Goal: Task Accomplishment & Management: Manage account settings

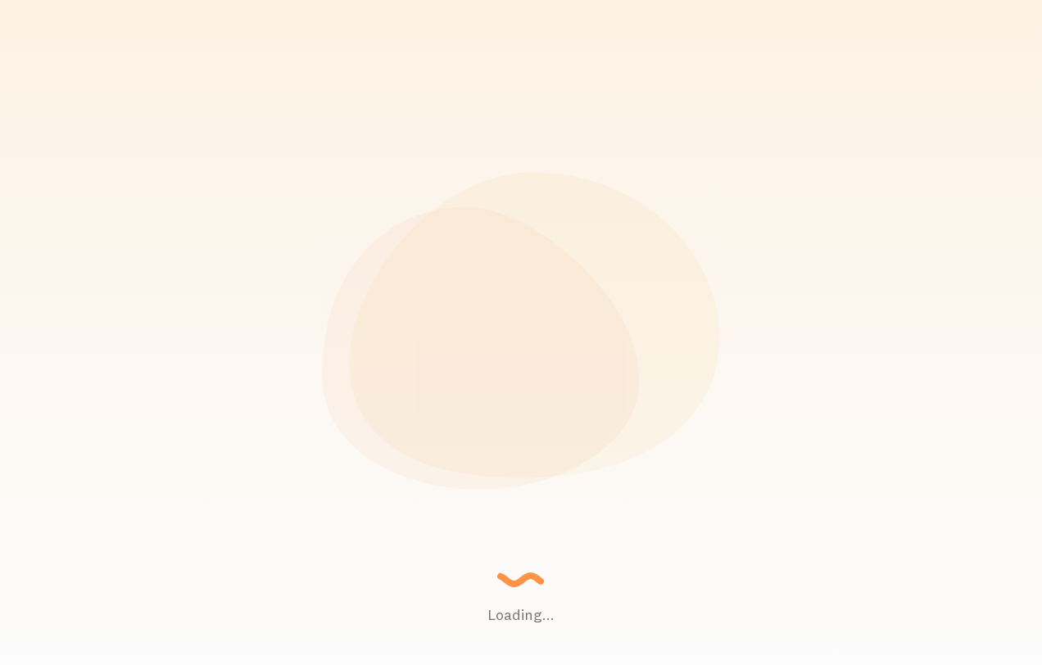
click at [550, 345] on small "- AI Robot" at bounding box center [563, 341] width 167 height 8
click at [550, 339] on small "- AI Robot" at bounding box center [563, 341] width 167 height 8
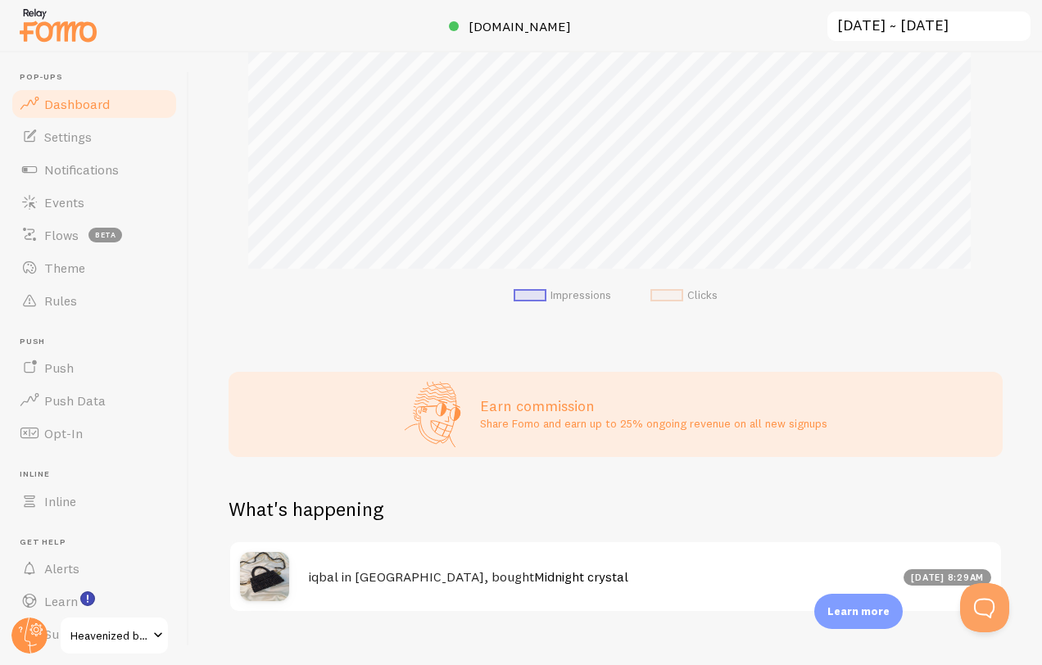
scroll to position [549, 0]
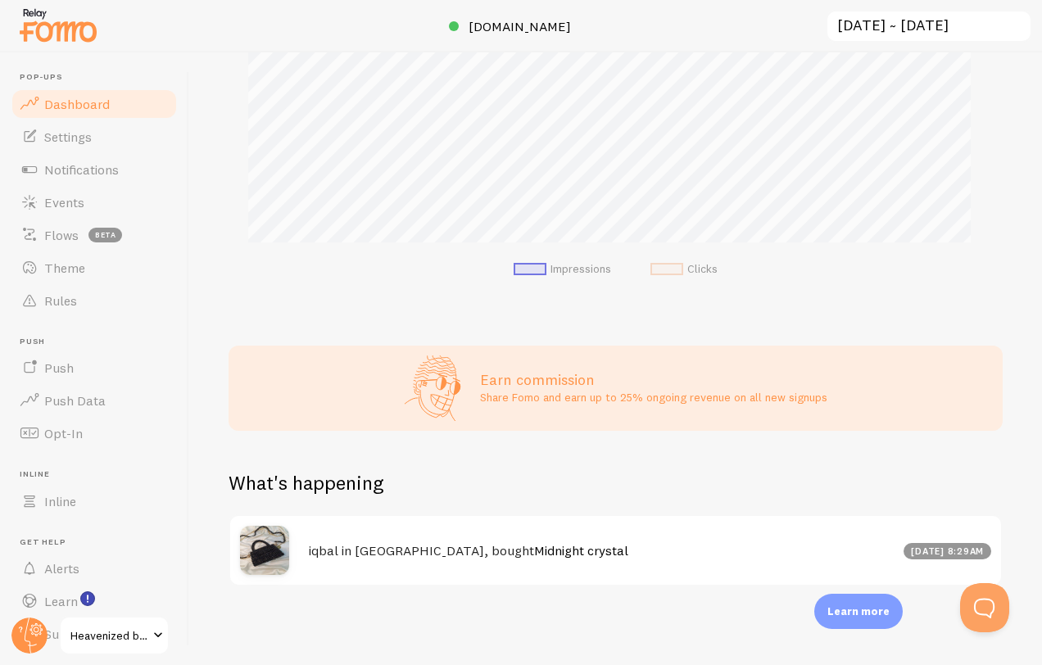
drag, startPoint x: 569, startPoint y: 554, endPoint x: 512, endPoint y: 553, distance: 57.4
click at [569, 554] on h4 "iqbal in Hafizabad, bought Midnight crystal" at bounding box center [601, 550] width 585 height 17
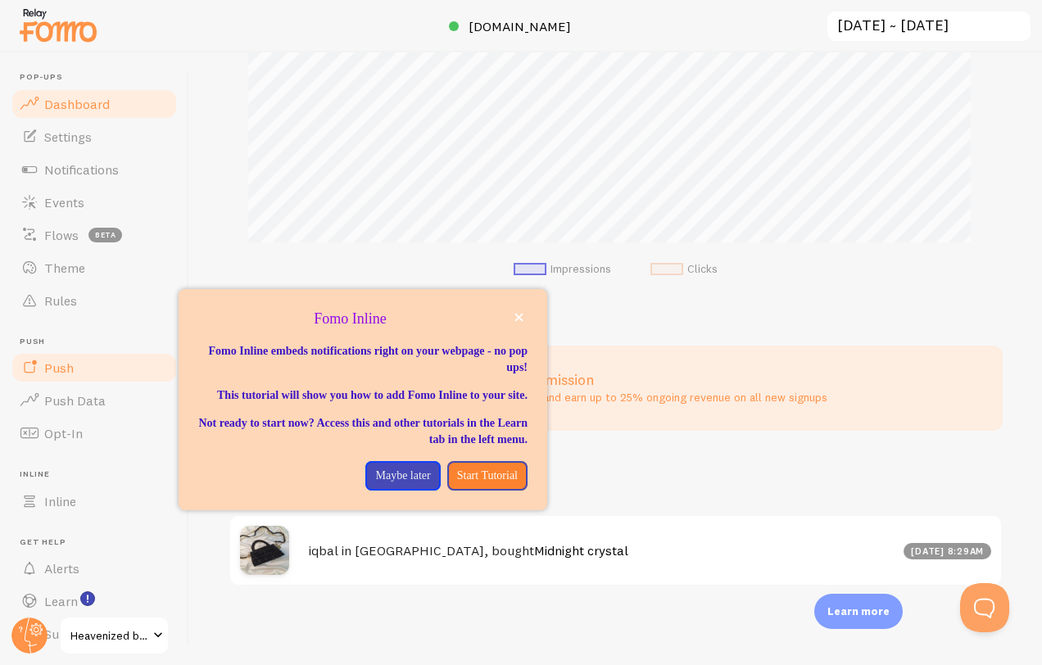
scroll to position [44, 0]
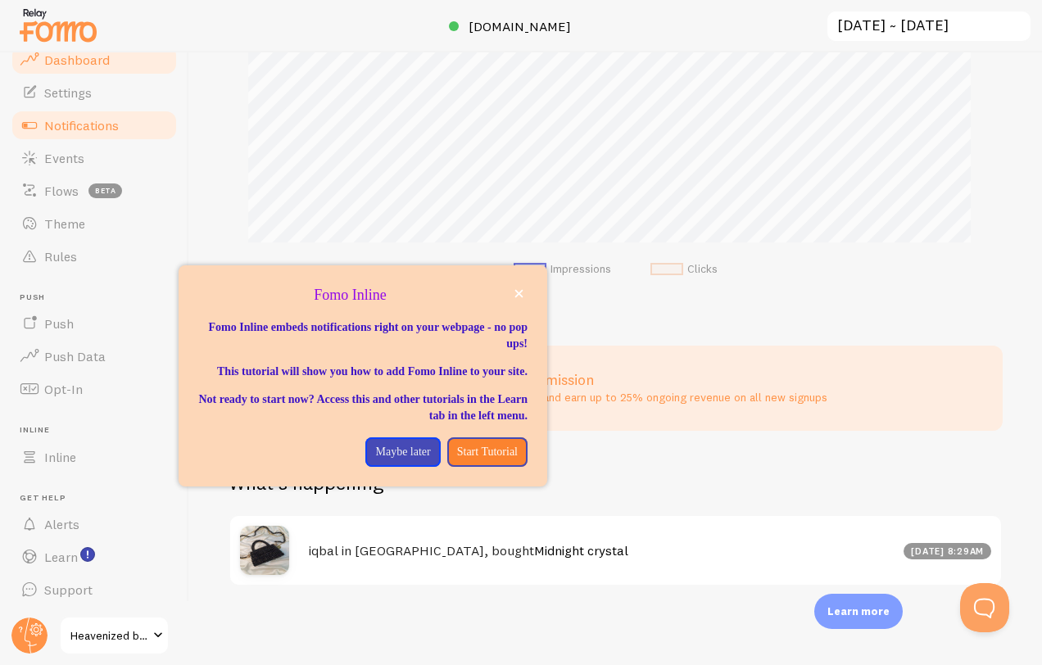
click at [103, 123] on span "Notifications" at bounding box center [81, 125] width 75 height 16
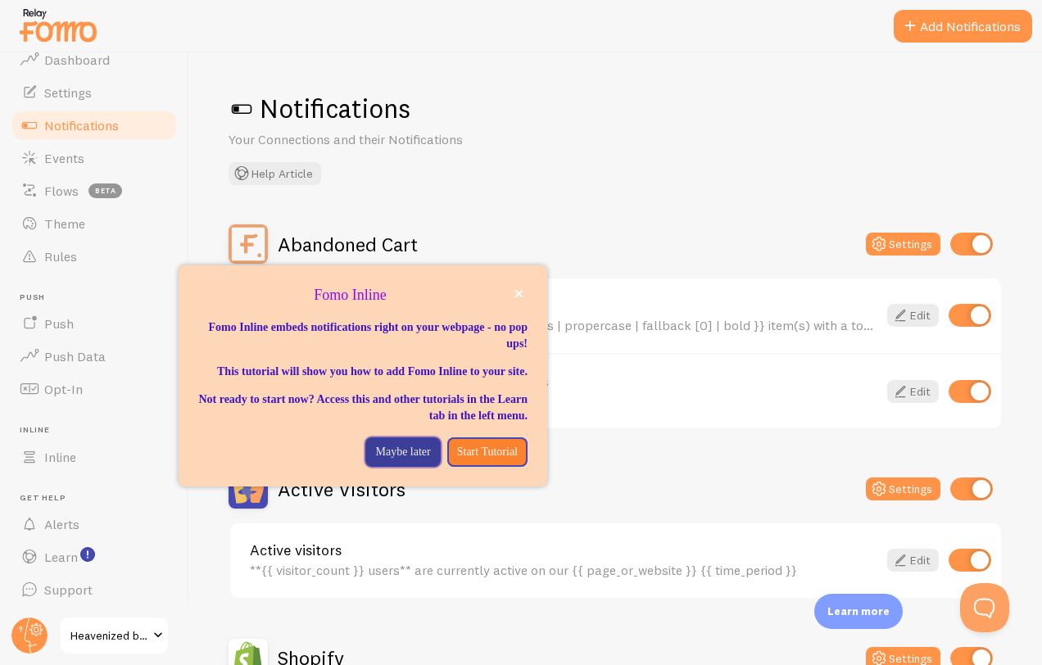
click at [390, 460] on p "Maybe later" at bounding box center [402, 452] width 55 height 16
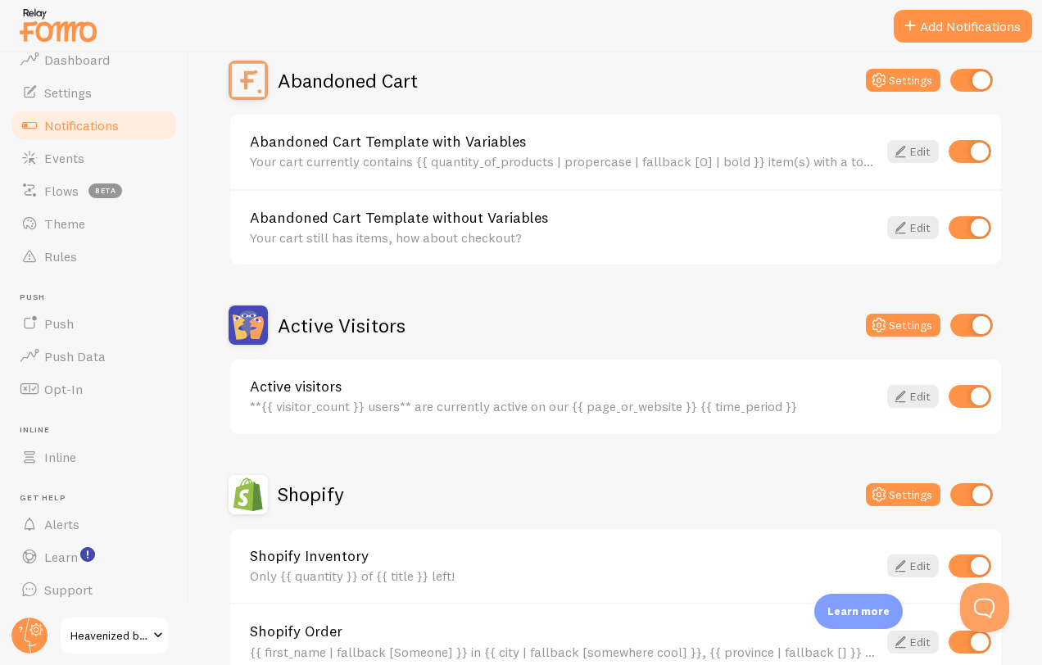
scroll to position [328, 0]
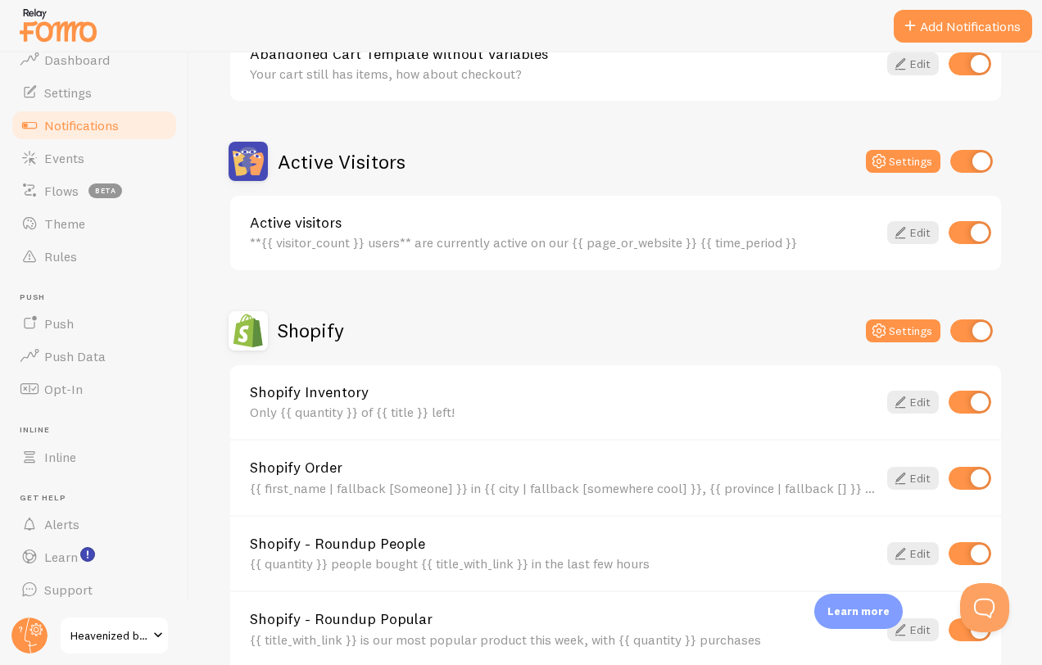
click at [248, 157] on img at bounding box center [248, 161] width 39 height 39
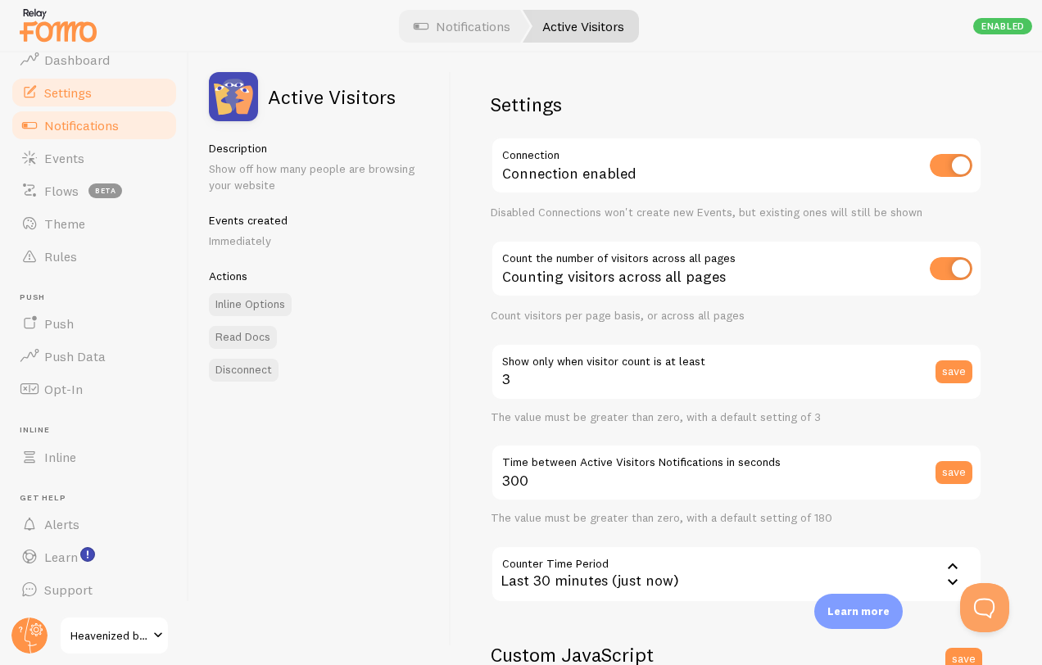
click at [100, 86] on link "Settings" at bounding box center [94, 92] width 169 height 33
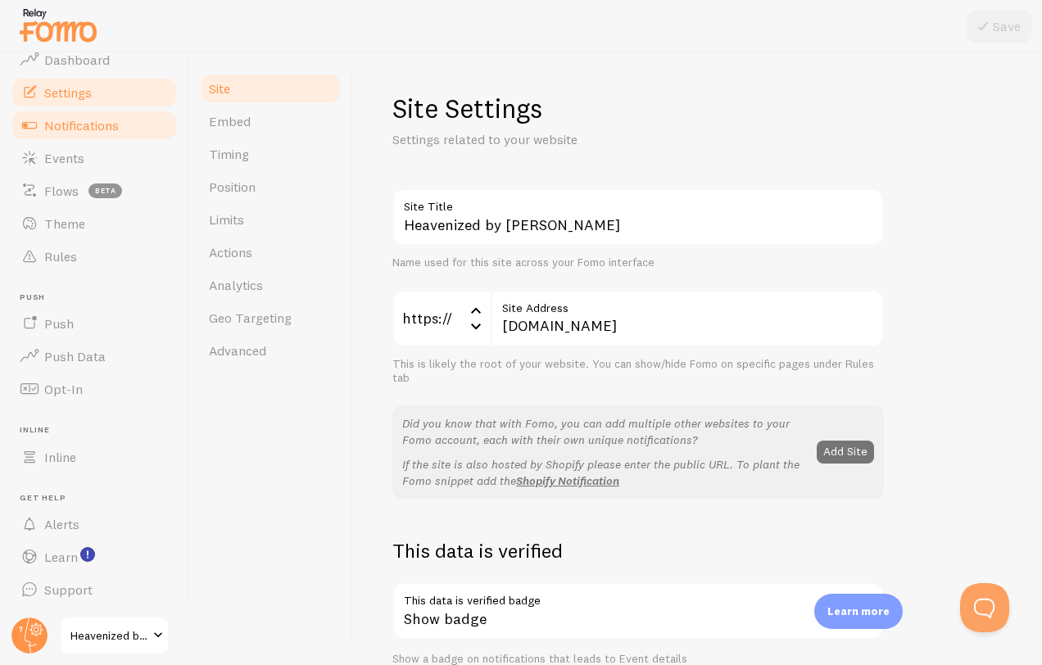
click at [76, 130] on span "Notifications" at bounding box center [81, 125] width 75 height 16
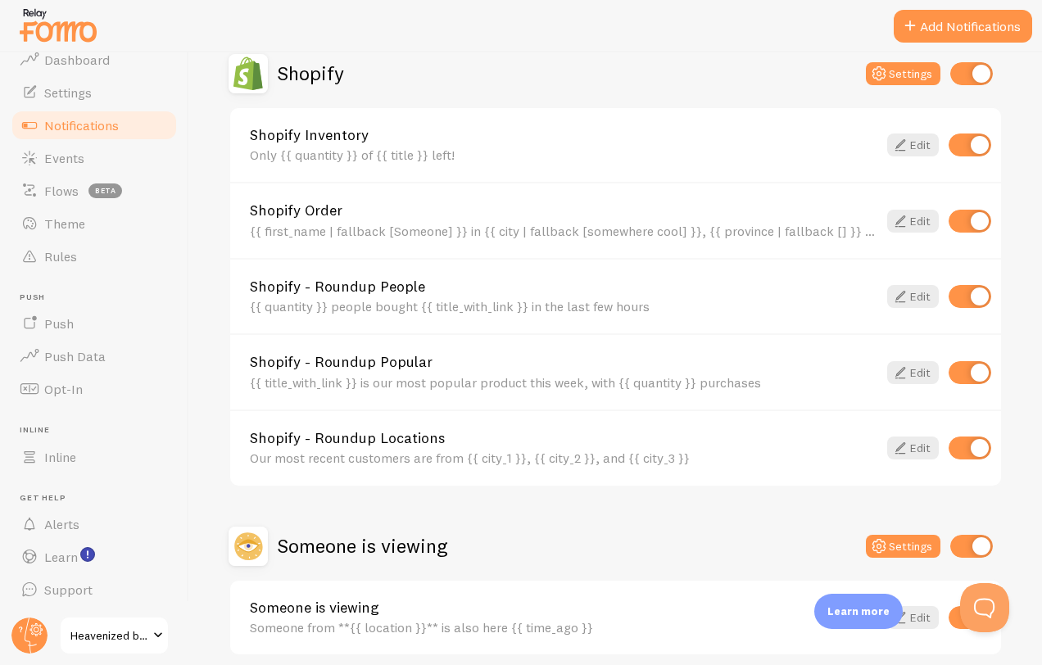
scroll to position [655, 0]
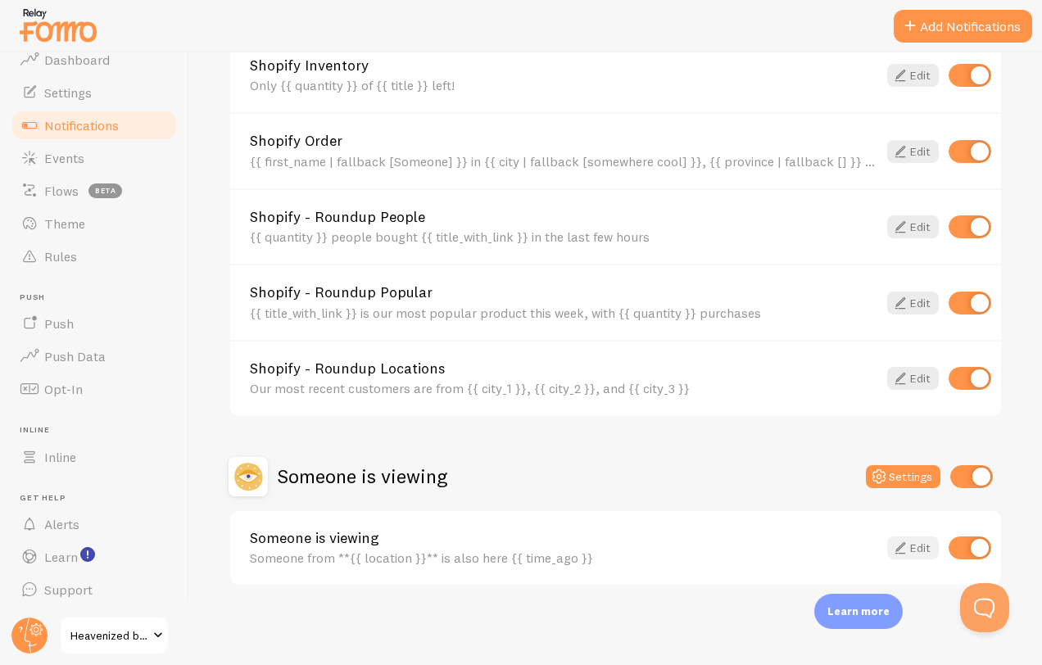
click at [894, 545] on icon at bounding box center [900, 548] width 20 height 20
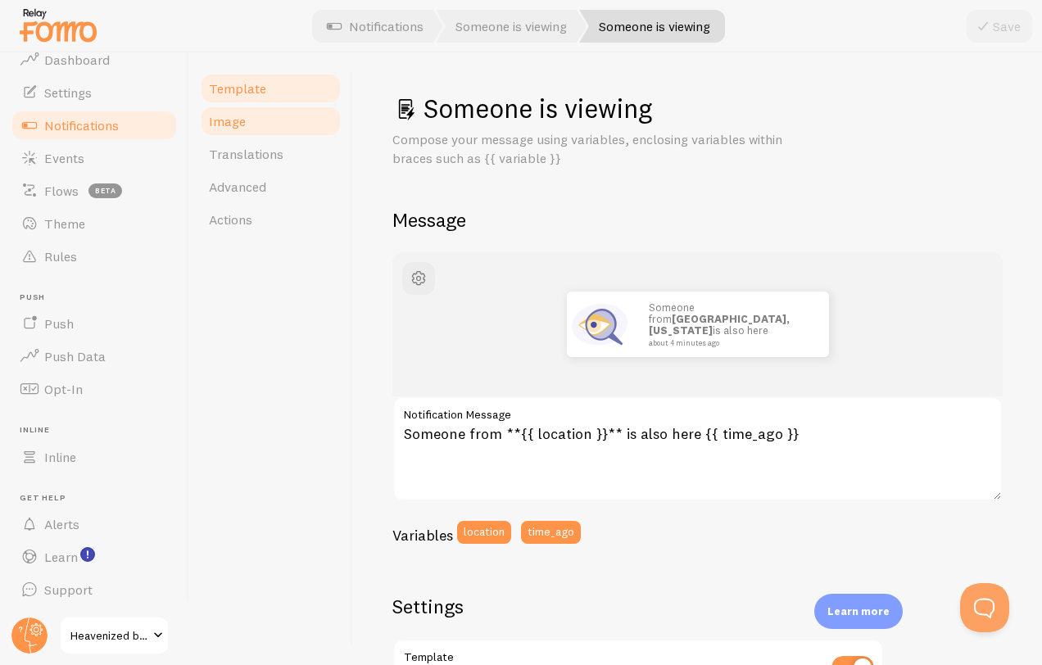
click at [224, 122] on span "Image" at bounding box center [227, 121] width 37 height 16
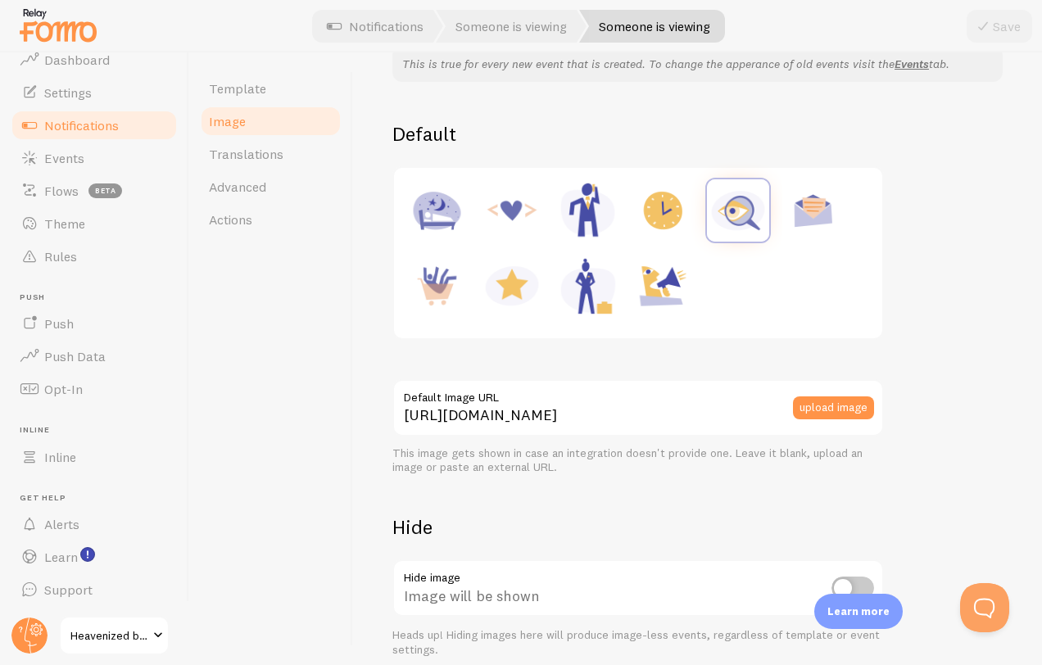
scroll to position [164, 0]
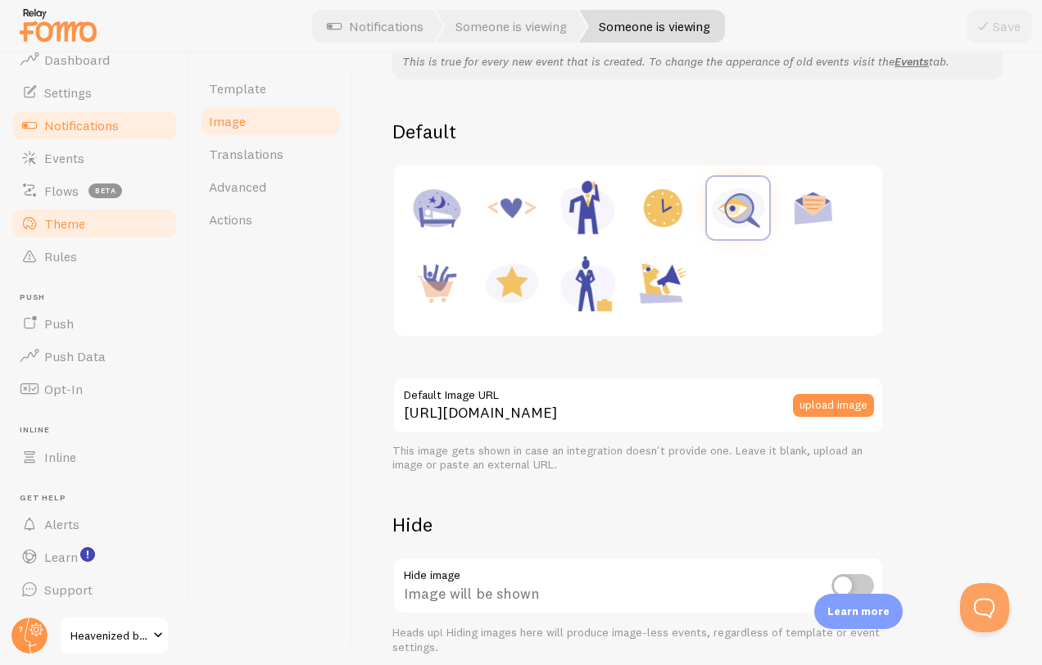
click at [63, 225] on span "Theme" at bounding box center [64, 223] width 41 height 16
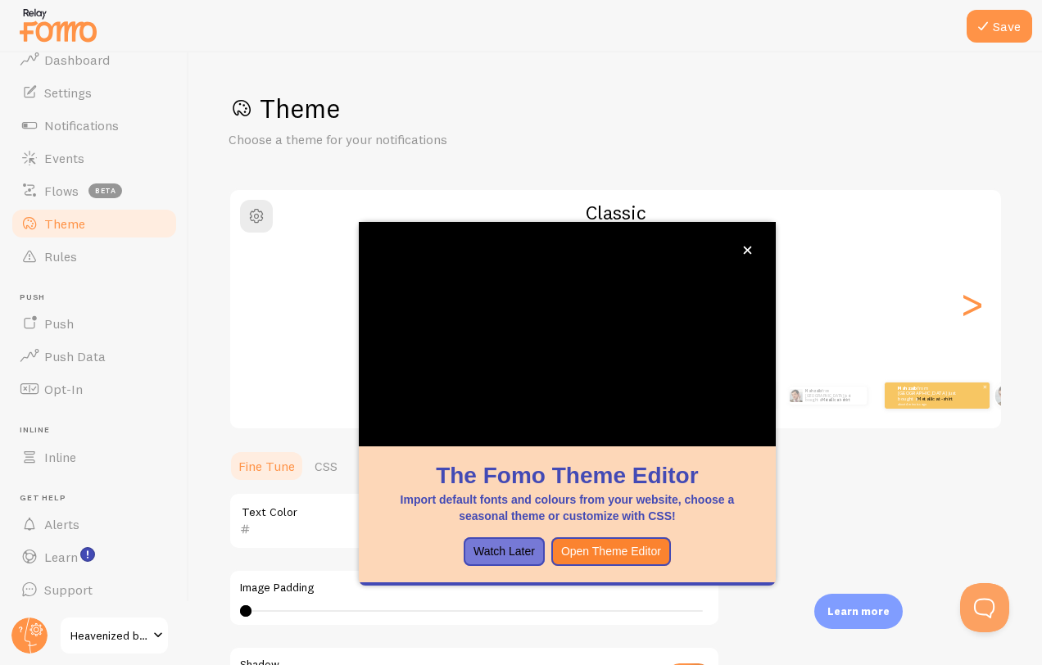
scroll to position [107, 0]
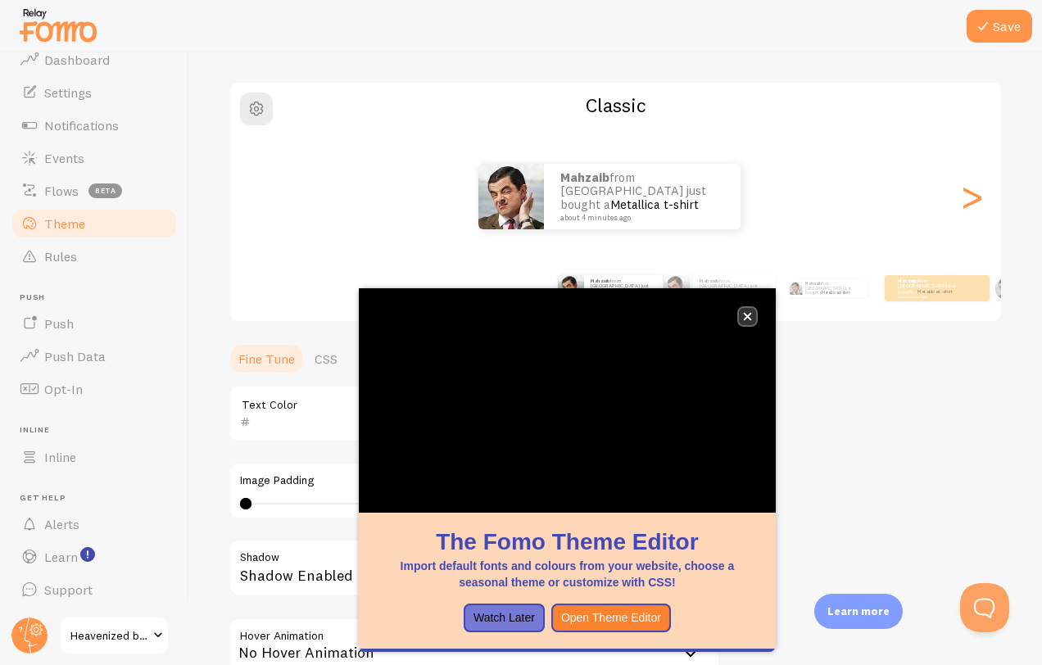
click at [749, 315] on icon "close," at bounding box center [747, 317] width 8 height 8
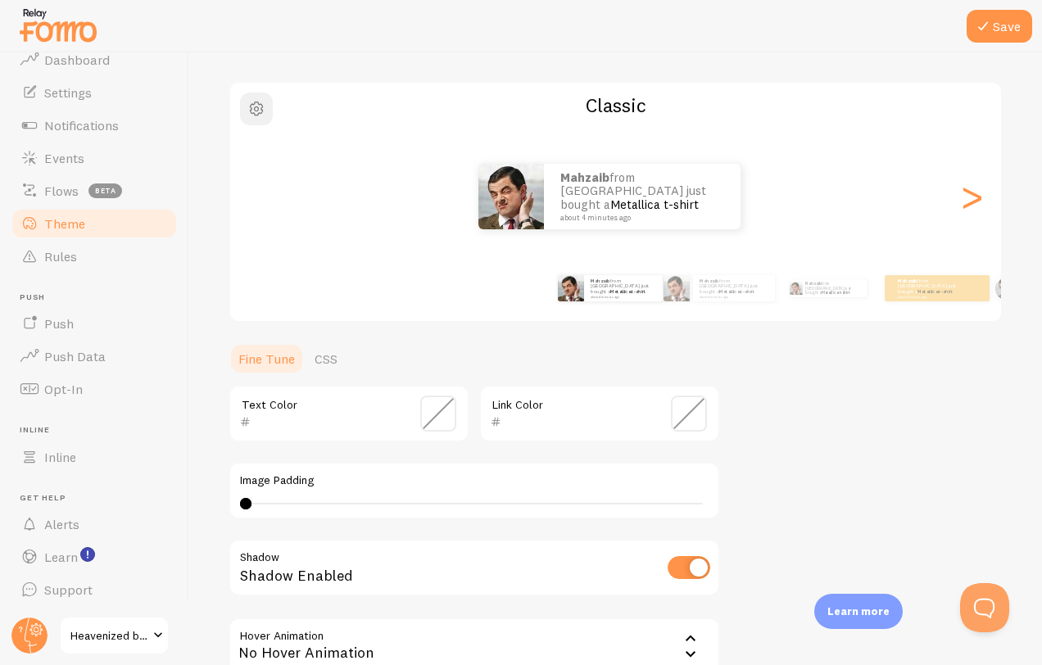
click at [258, 110] on span "button" at bounding box center [257, 109] width 20 height 20
click at [254, 109] on span "button" at bounding box center [257, 109] width 20 height 20
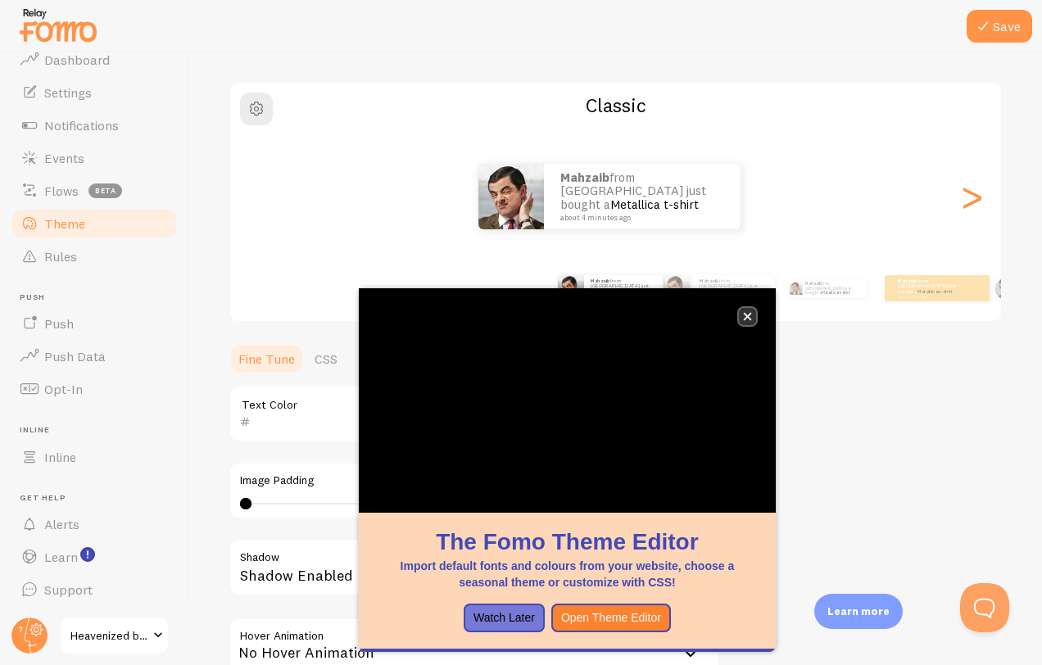
click at [741, 314] on button "close," at bounding box center [747, 316] width 17 height 17
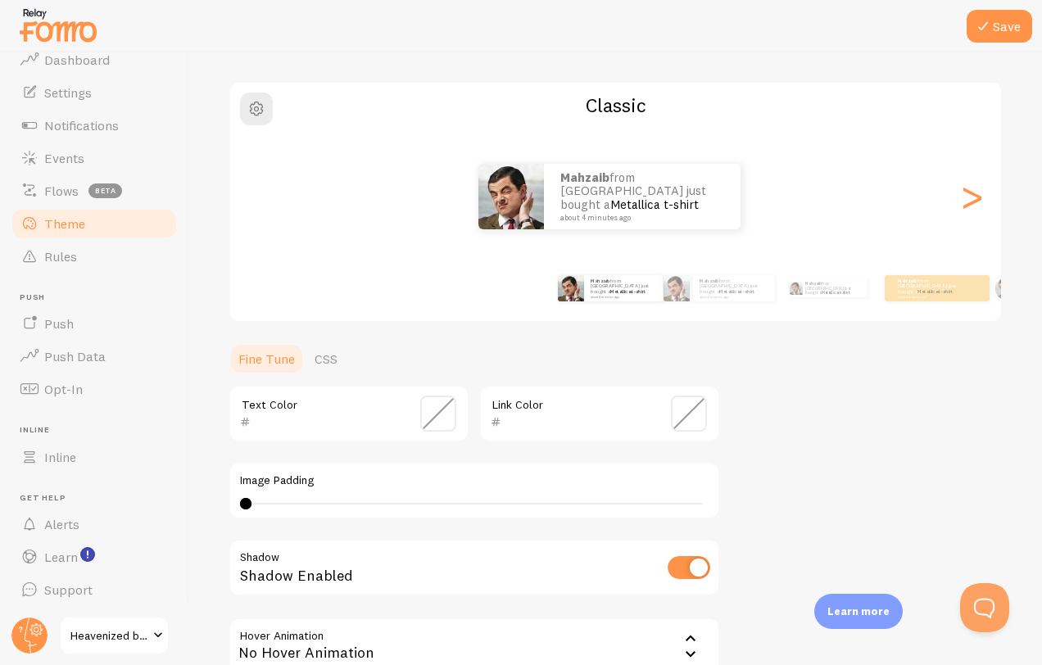
click at [937, 200] on div "Mahzaib from Pakistan just bought a Metallica t-shirt about 4 minutes ago" at bounding box center [609, 197] width 759 height 66
click at [962, 202] on div ">" at bounding box center [972, 197] width 20 height 118
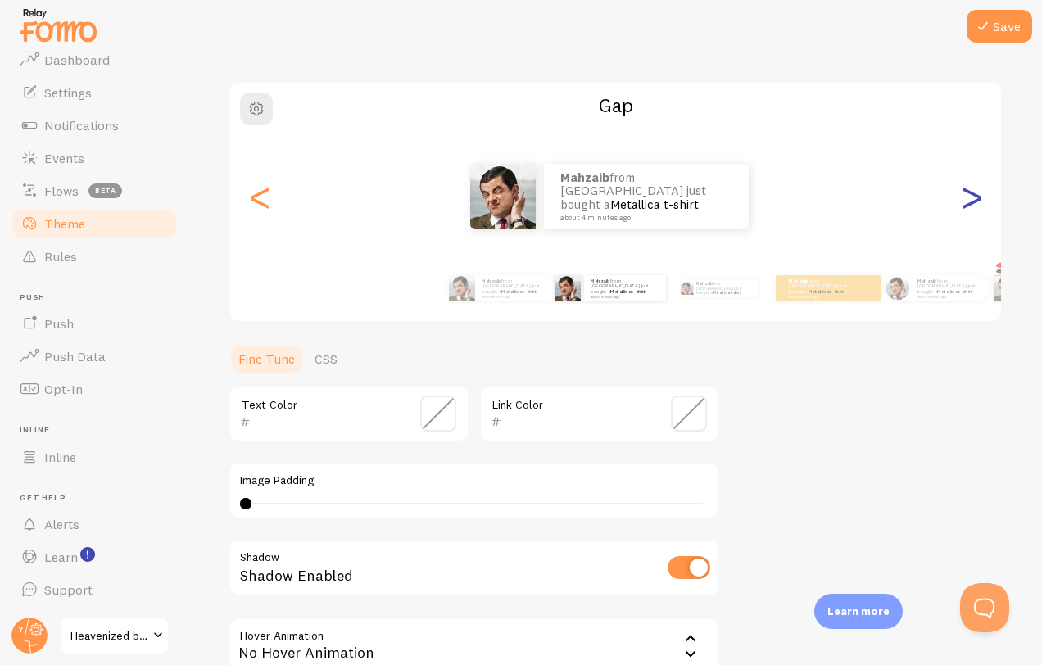
click at [962, 204] on div ">" at bounding box center [972, 197] width 20 height 118
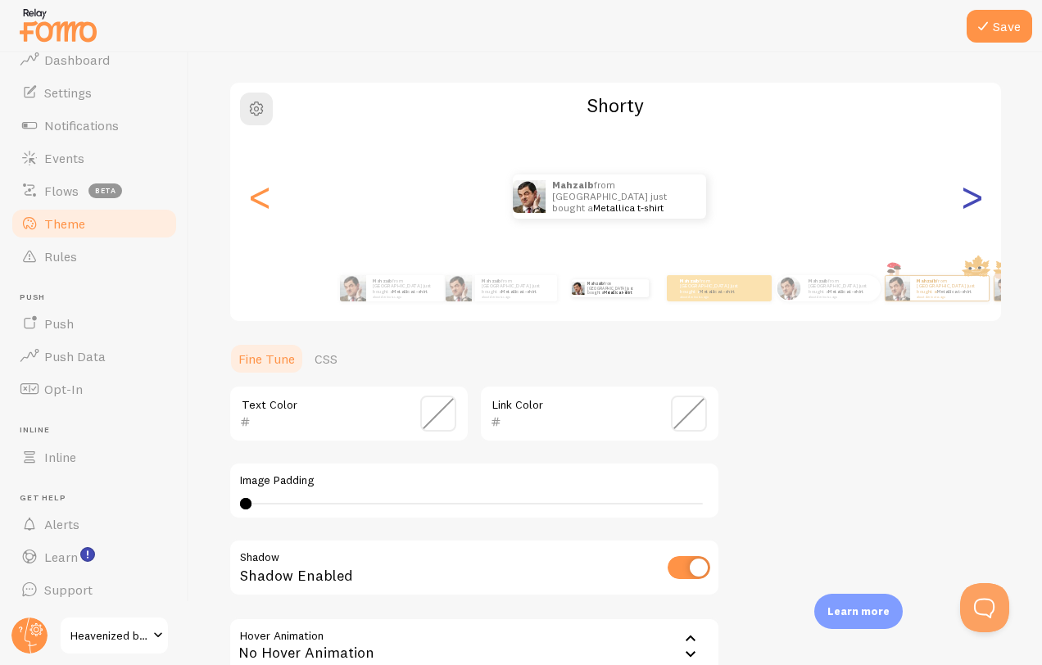
click at [971, 197] on div ">" at bounding box center [972, 197] width 20 height 118
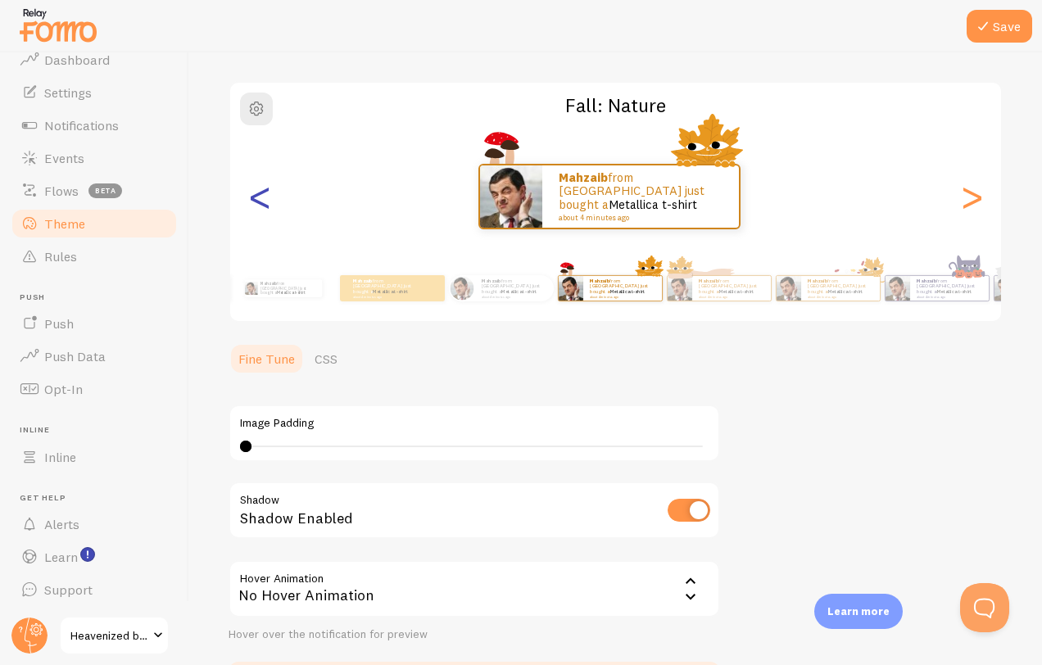
click at [261, 208] on div "<" at bounding box center [260, 197] width 20 height 118
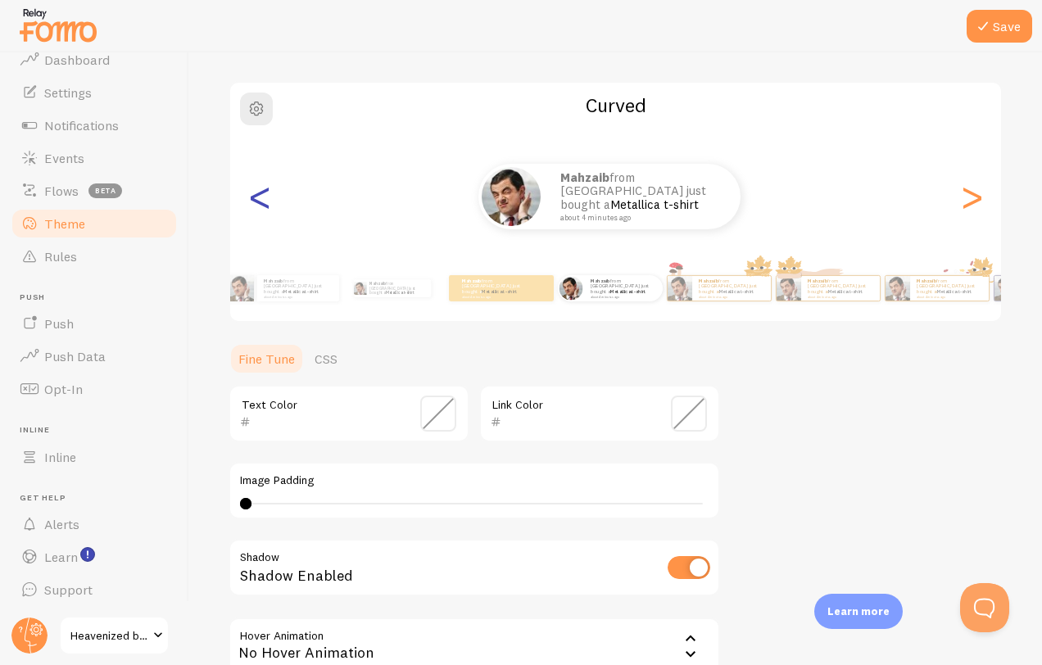
click at [259, 202] on div "<" at bounding box center [260, 197] width 20 height 118
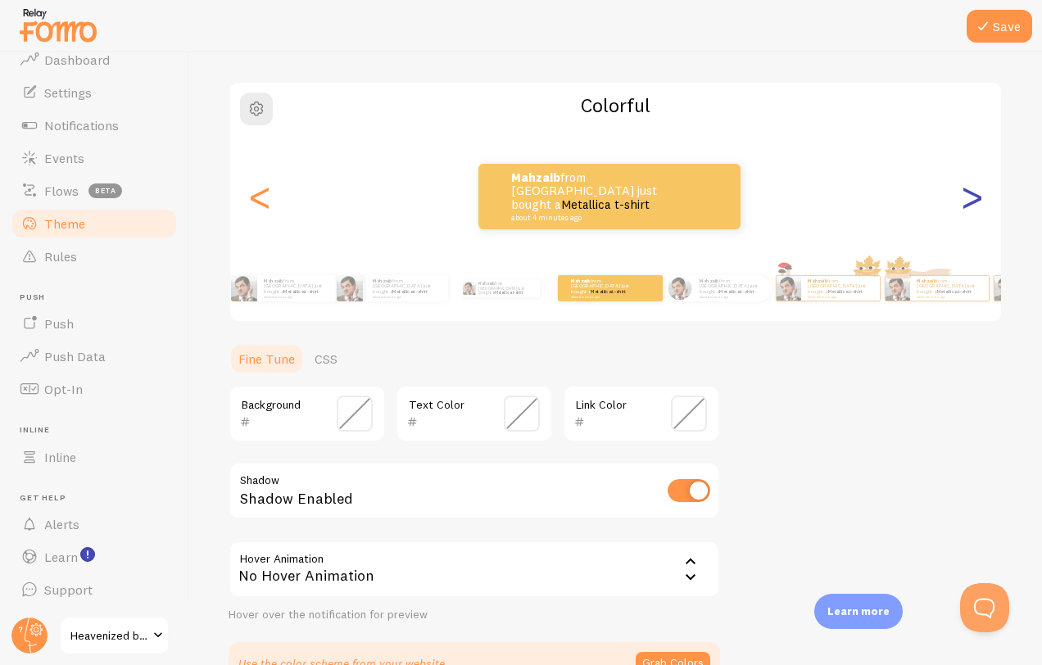
click at [966, 195] on div ">" at bounding box center [972, 197] width 20 height 118
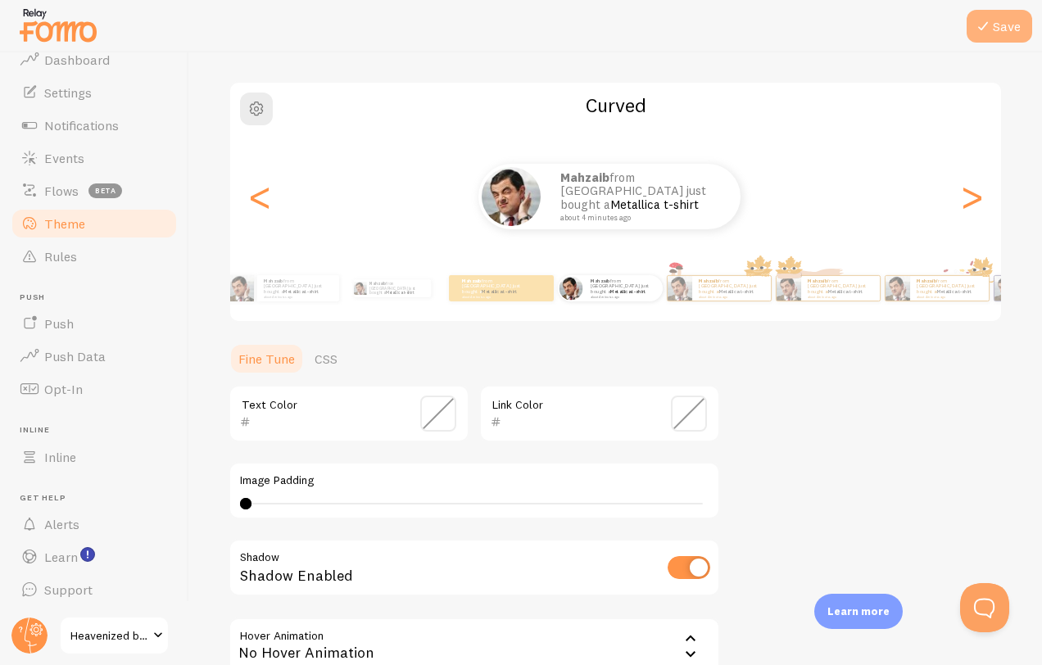
click at [988, 27] on icon at bounding box center [983, 26] width 20 height 20
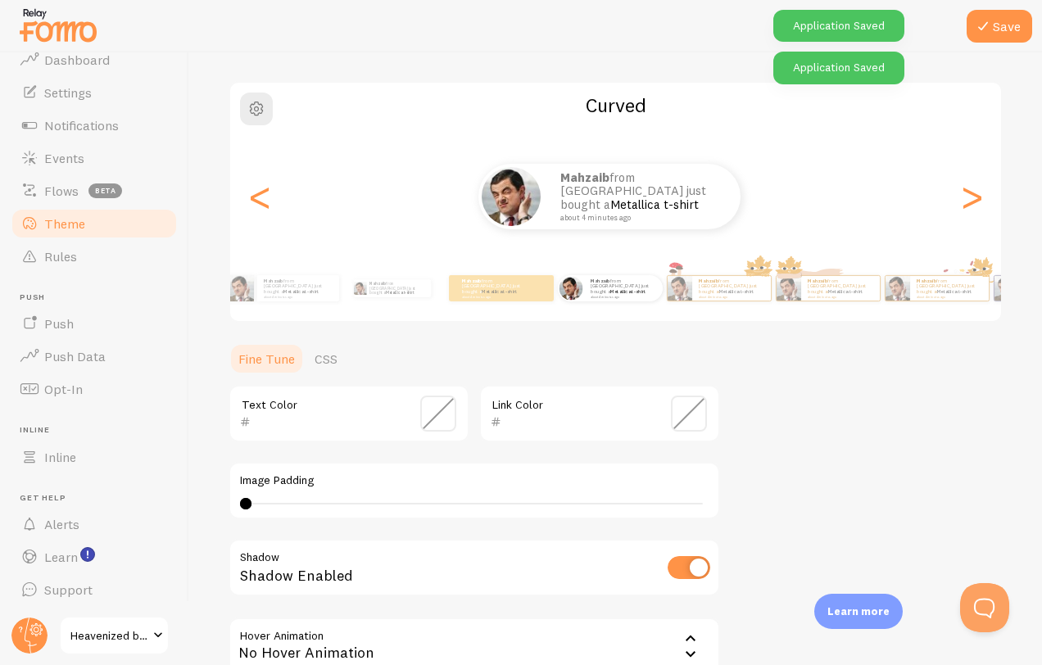
click at [432, 413] on span at bounding box center [438, 414] width 36 height 36
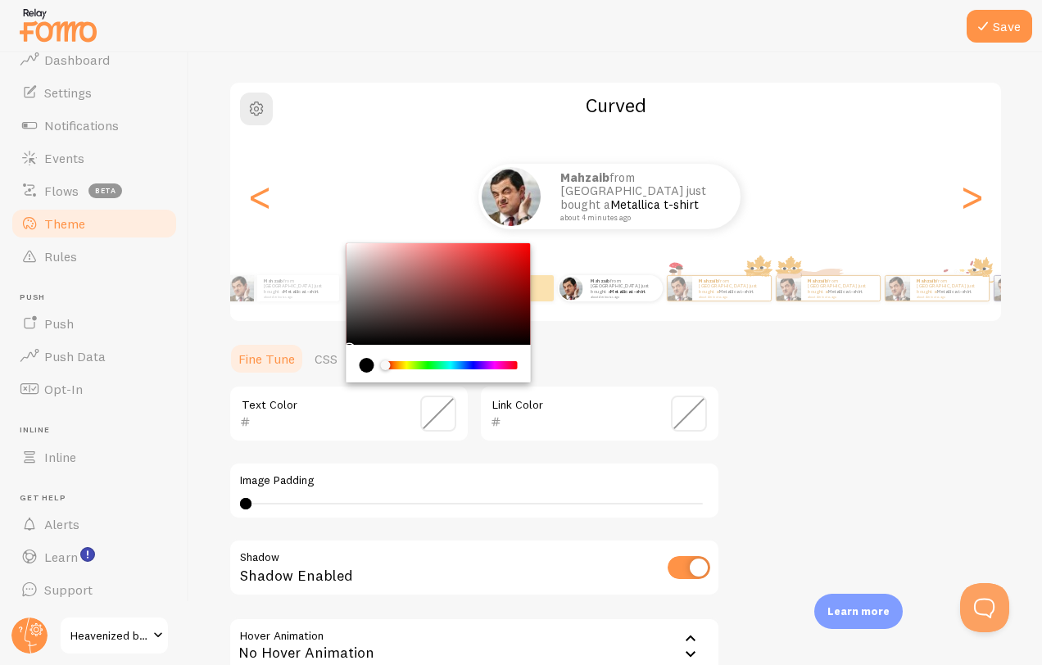
click at [468, 483] on label "Image Padding" at bounding box center [474, 481] width 469 height 15
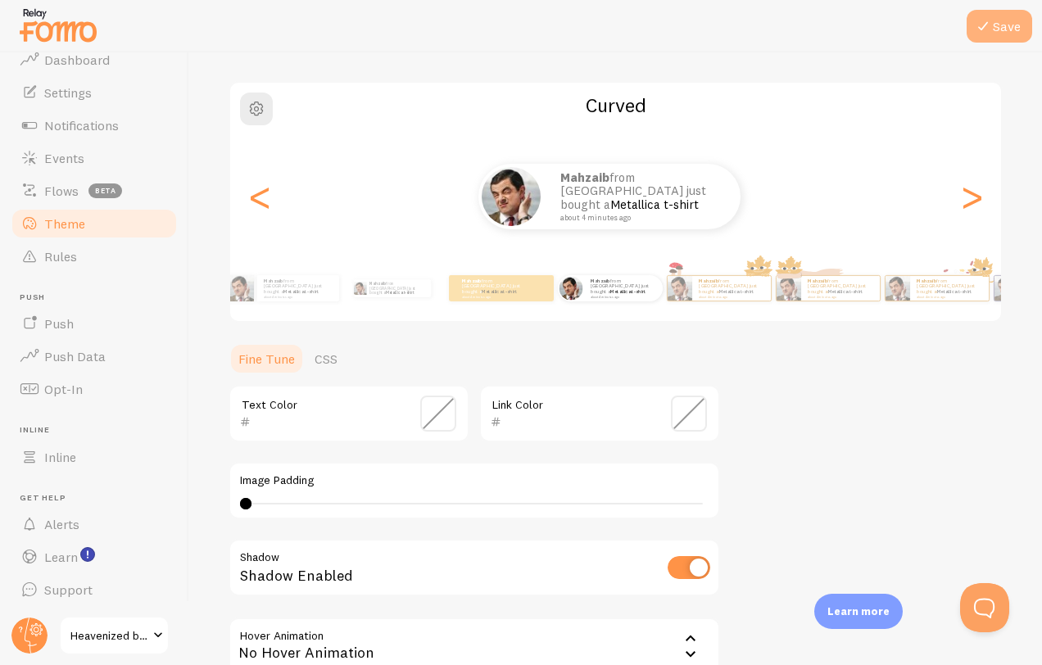
click at [990, 21] on icon at bounding box center [983, 26] width 20 height 20
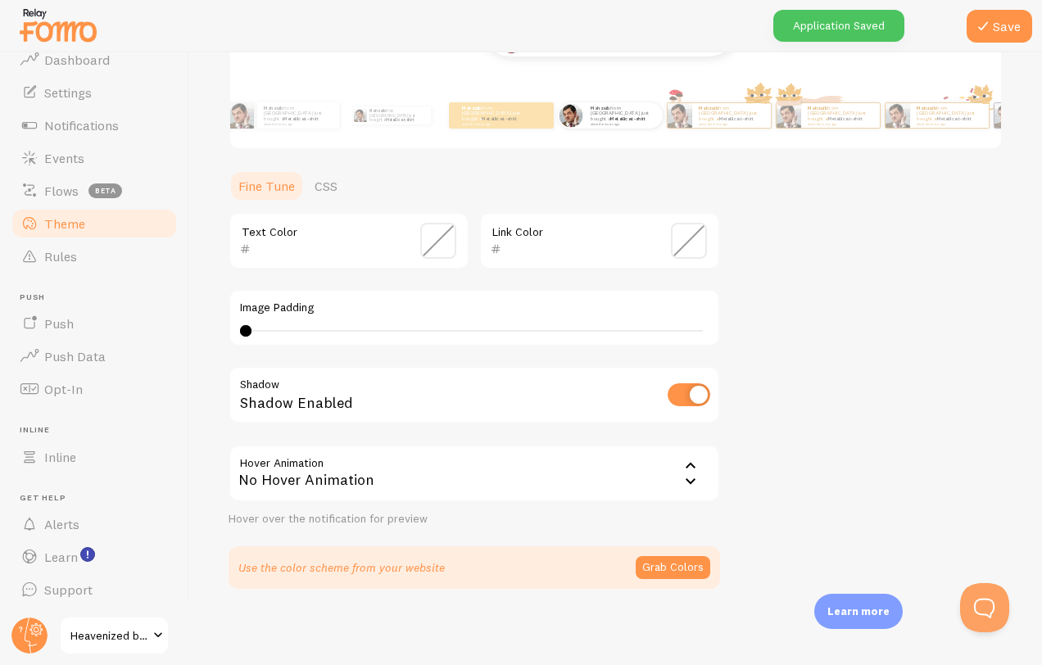
scroll to position [283, 0]
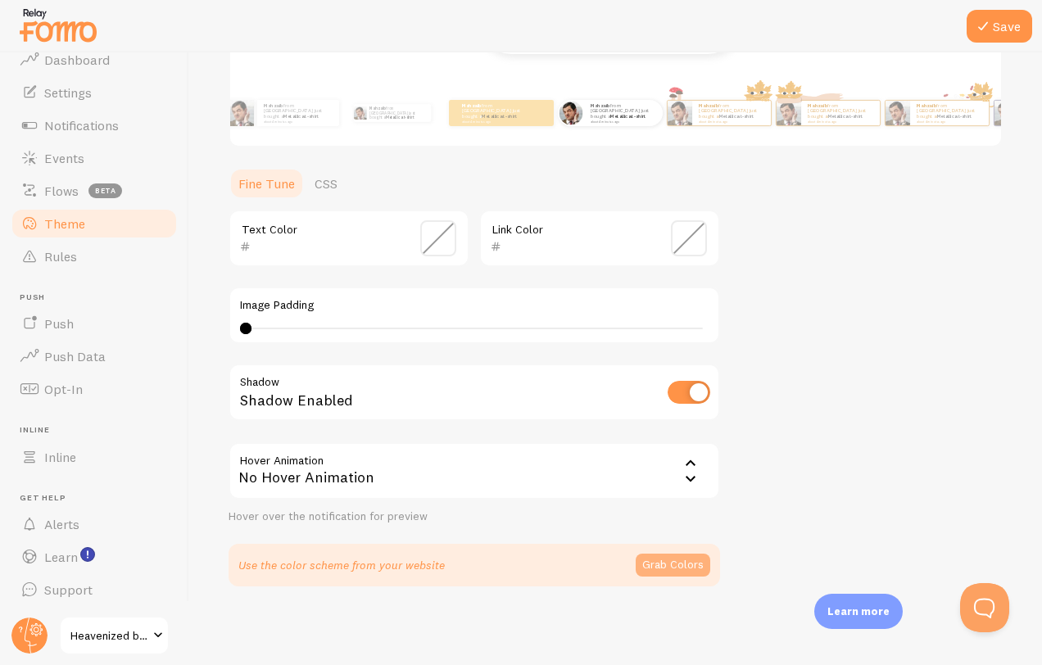
click at [680, 566] on button "Grab Colors" at bounding box center [673, 565] width 75 height 23
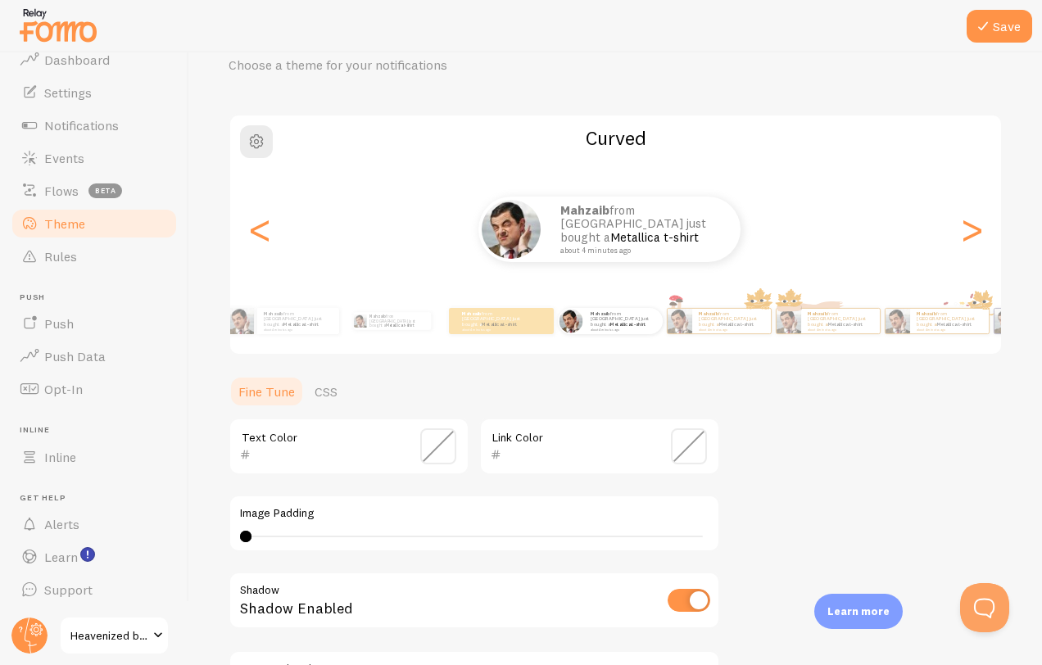
scroll to position [0, 0]
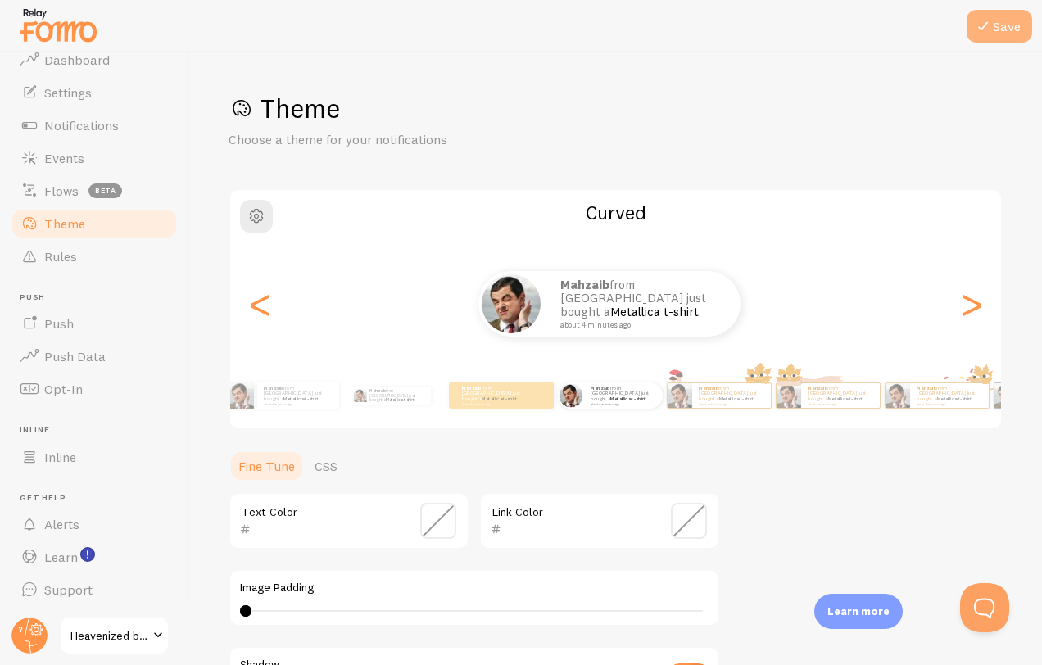
click at [981, 25] on icon at bounding box center [983, 26] width 20 height 20
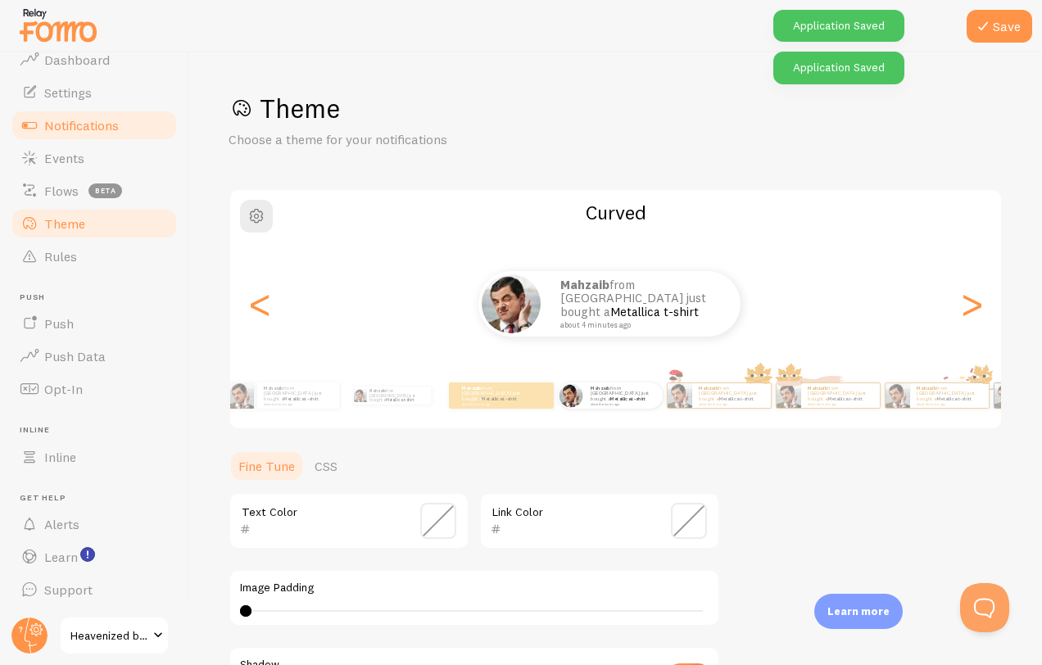
click at [80, 126] on span "Notifications" at bounding box center [81, 125] width 75 height 16
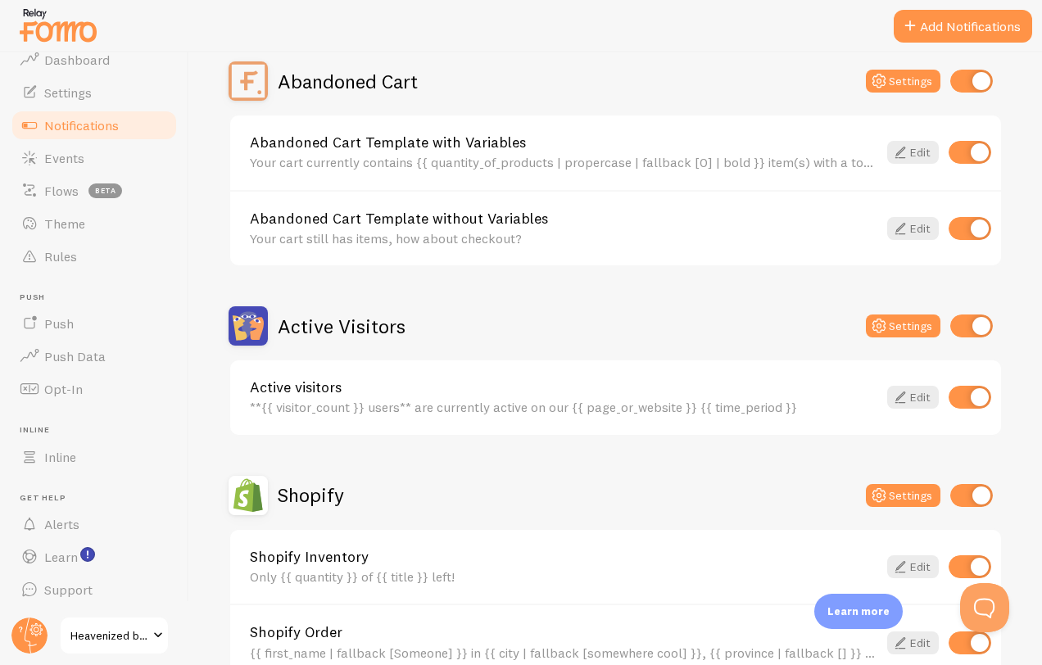
scroll to position [164, 0]
